Goal: Task Accomplishment & Management: Complete application form

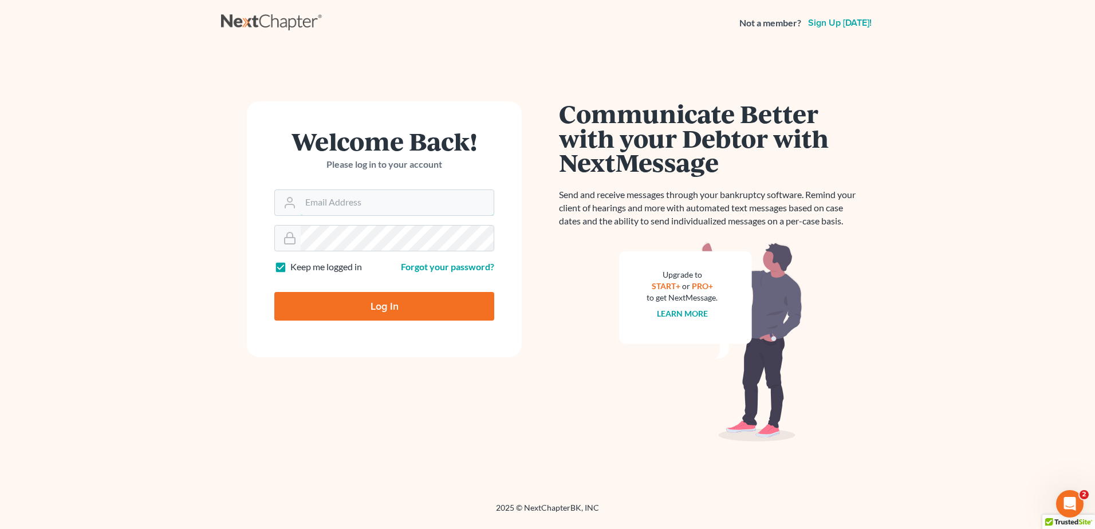
type input "[EMAIL_ADDRESS][DOMAIN_NAME]"
click at [387, 310] on input "Log In" at bounding box center [384, 306] width 220 height 29
type input "Thinking..."
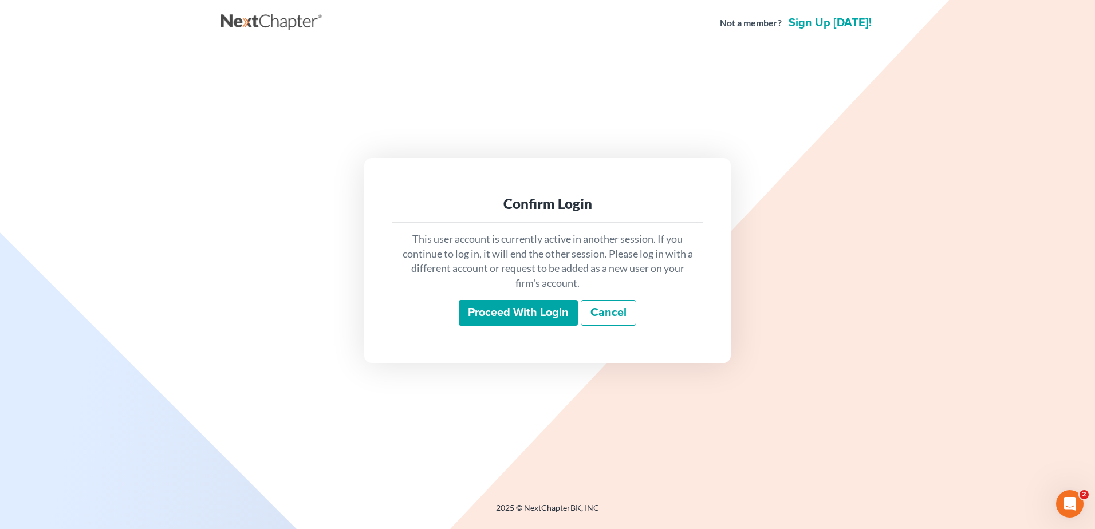
click at [501, 314] on input "Proceed with login" at bounding box center [518, 313] width 119 height 26
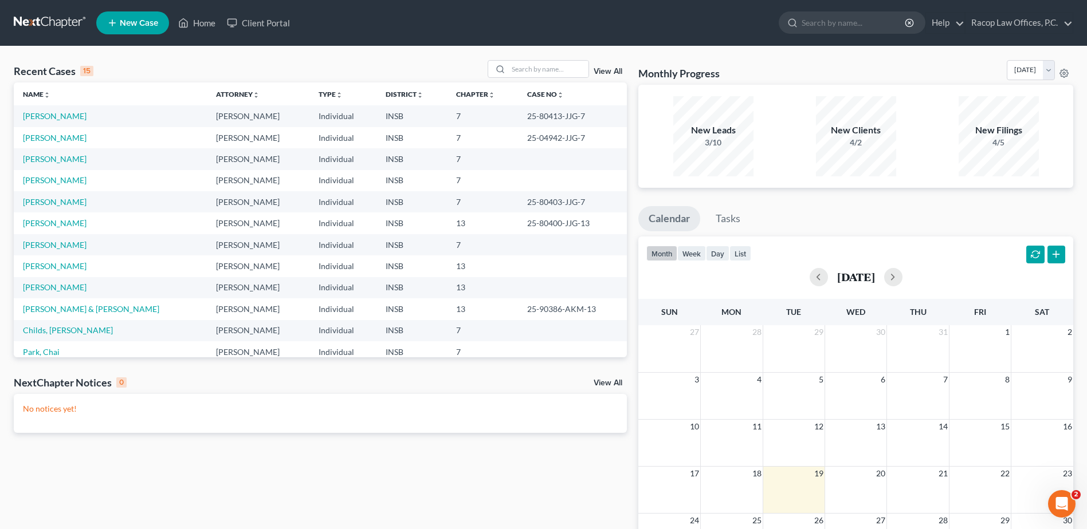
click at [128, 23] on span "New Case" at bounding box center [139, 23] width 38 height 9
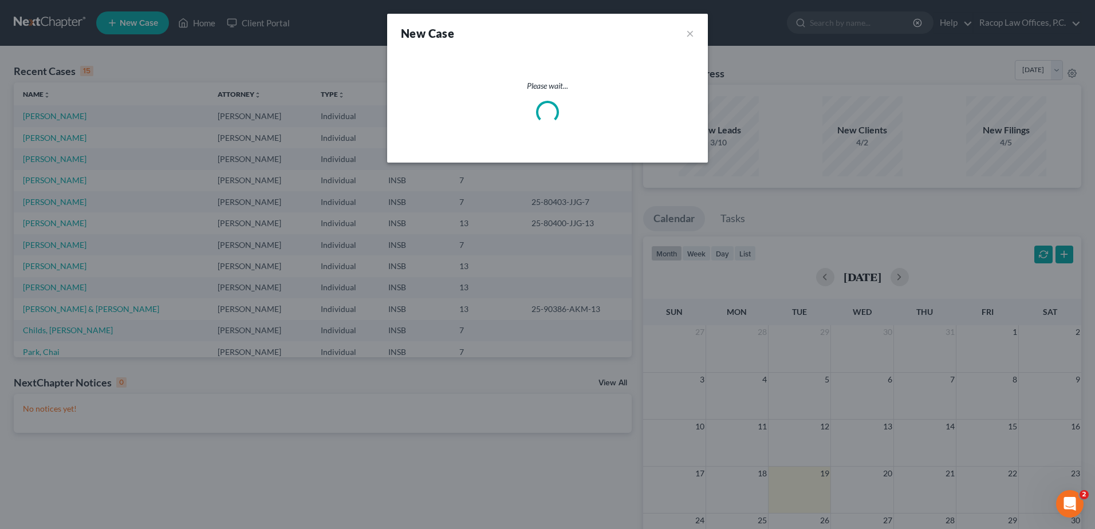
select select "28"
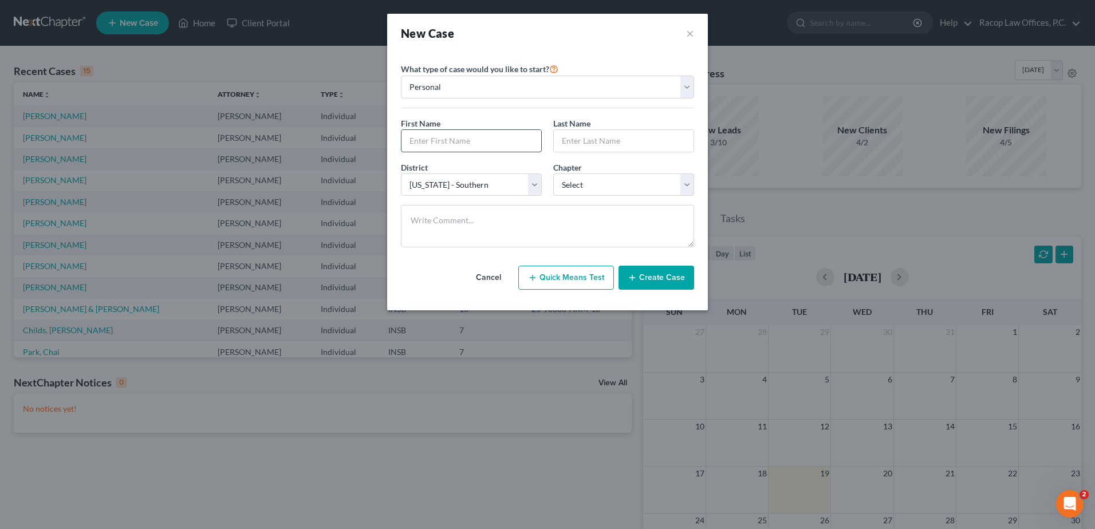
click at [455, 144] on input "text" at bounding box center [472, 141] width 140 height 22
type input "[PERSON_NAME]"
click at [577, 184] on select "Select 7 11 12 13" at bounding box center [623, 185] width 141 height 23
select select "0"
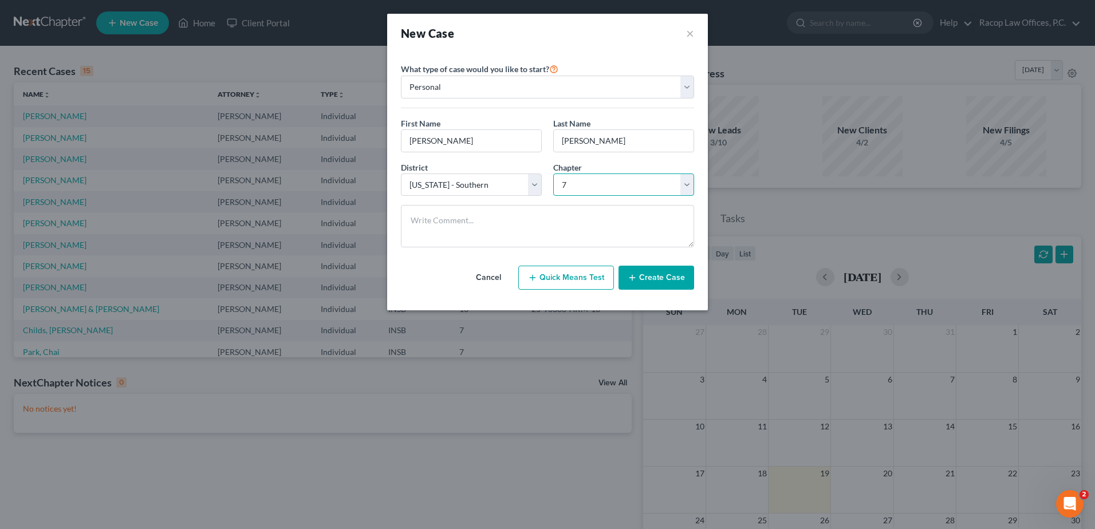
click at [553, 174] on select "Select 7 11 12 13" at bounding box center [623, 185] width 141 height 23
click at [670, 277] on button "Create Case" at bounding box center [657, 278] width 76 height 24
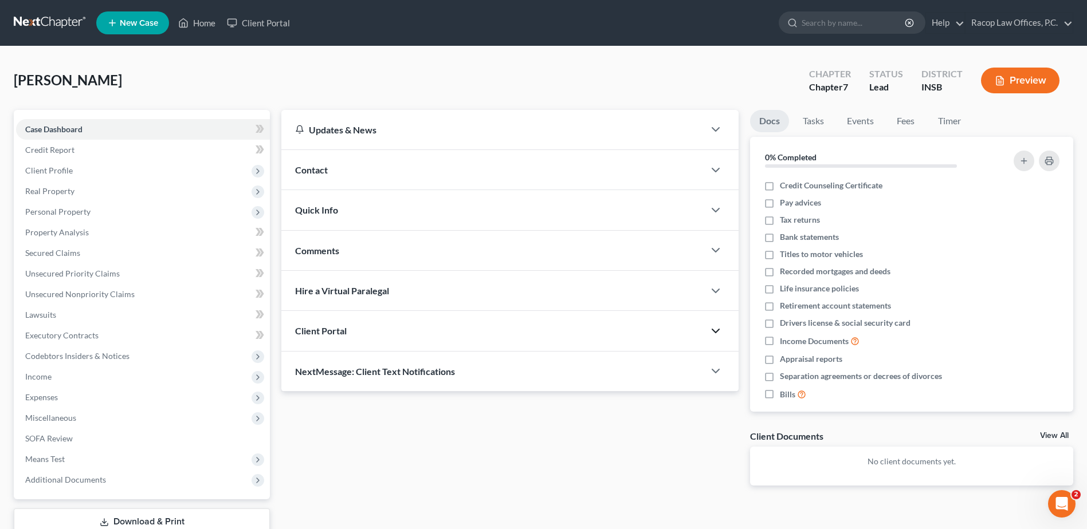
click at [715, 331] on icon "button" at bounding box center [716, 331] width 14 height 14
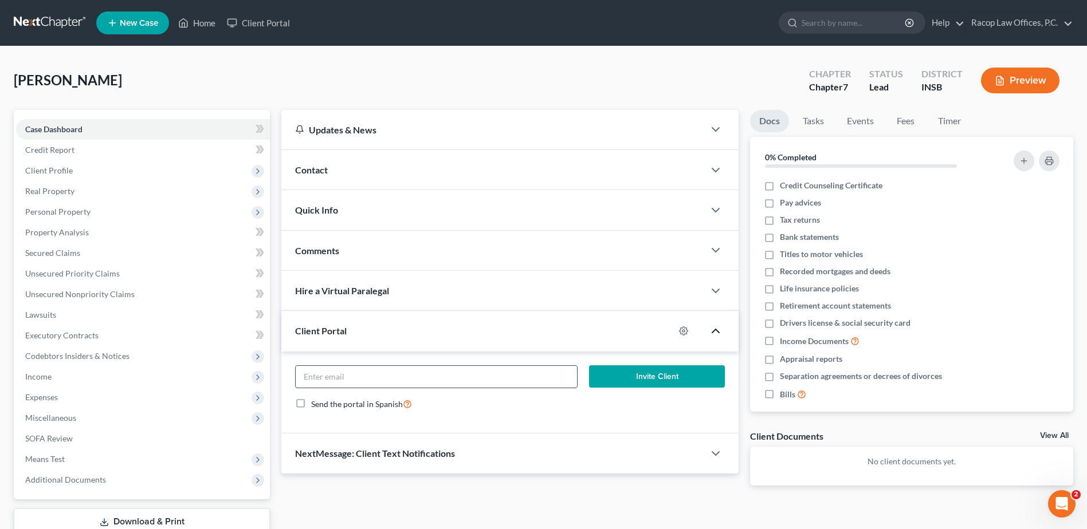
click at [393, 379] on input "email" at bounding box center [436, 377] width 281 height 22
type input "[PERSON_NAME][EMAIL_ADDRESS][DOMAIN_NAME]"
click at [655, 378] on button "Invite Client" at bounding box center [657, 377] width 136 height 23
